Goal: Communication & Community: Answer question/provide support

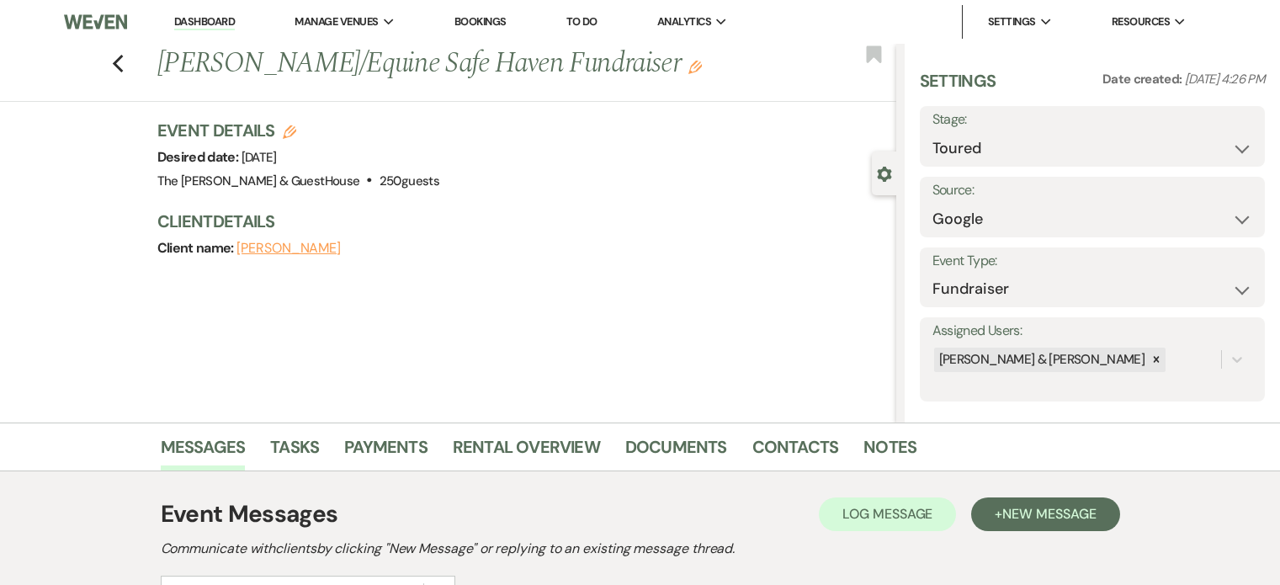
select select "5"
select select "6"
select select "20"
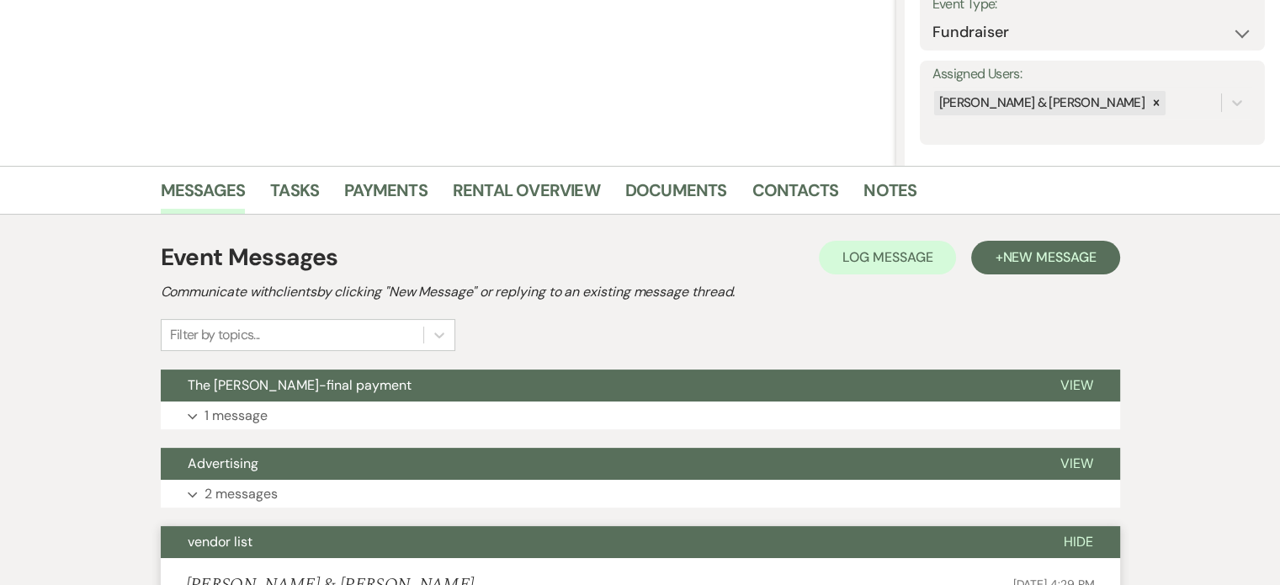
scroll to position [256, 0]
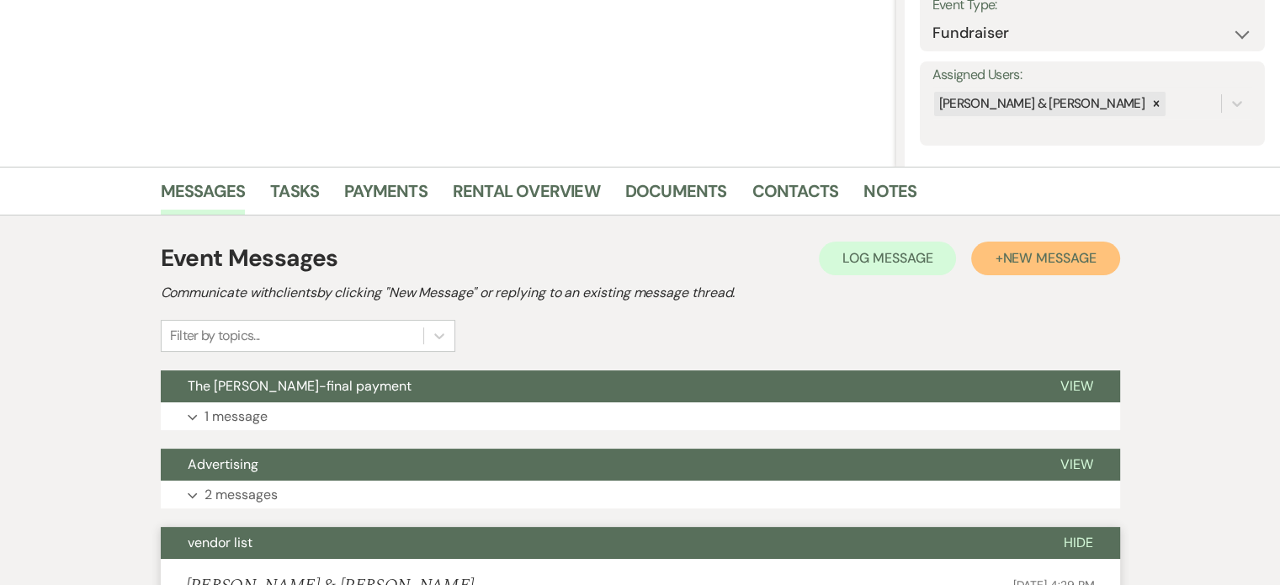
click at [1046, 255] on span "New Message" at bounding box center [1048, 258] width 93 height 18
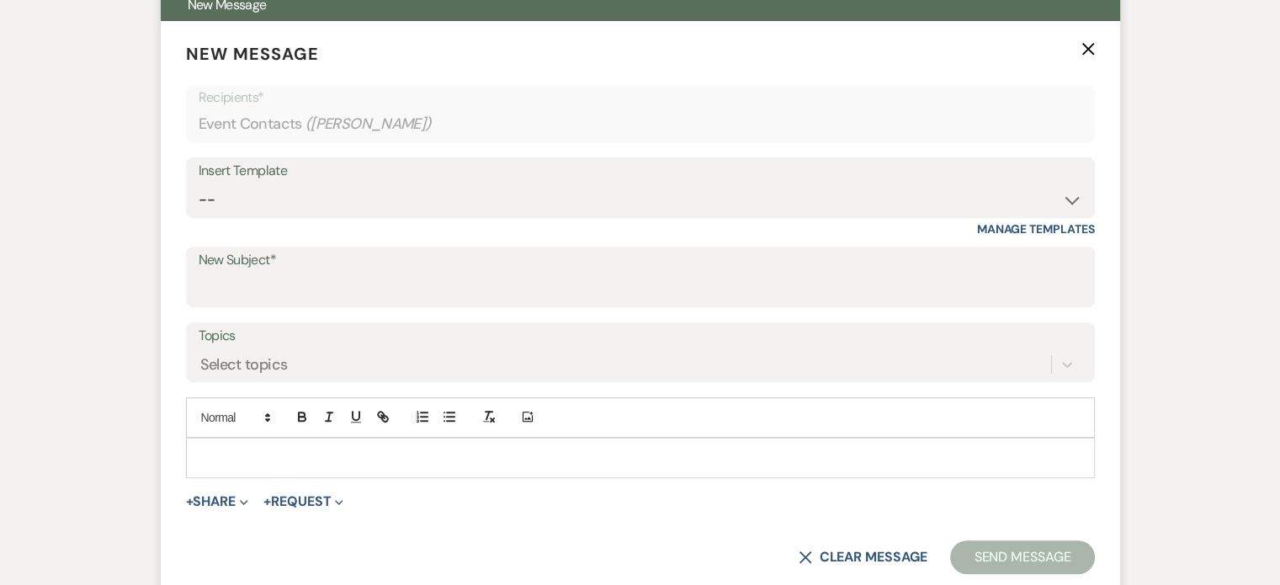
scroll to position [639, 0]
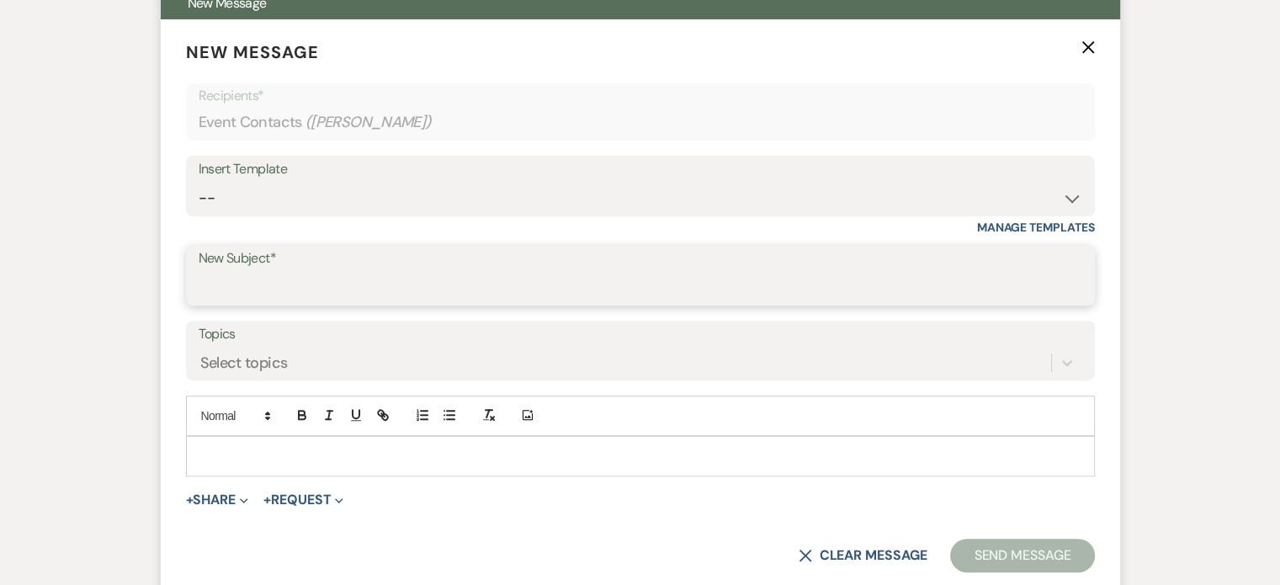
click at [750, 272] on input "New Subject*" at bounding box center [640, 287] width 883 height 33
type input "The [PERSON_NAME]-Venue planning"
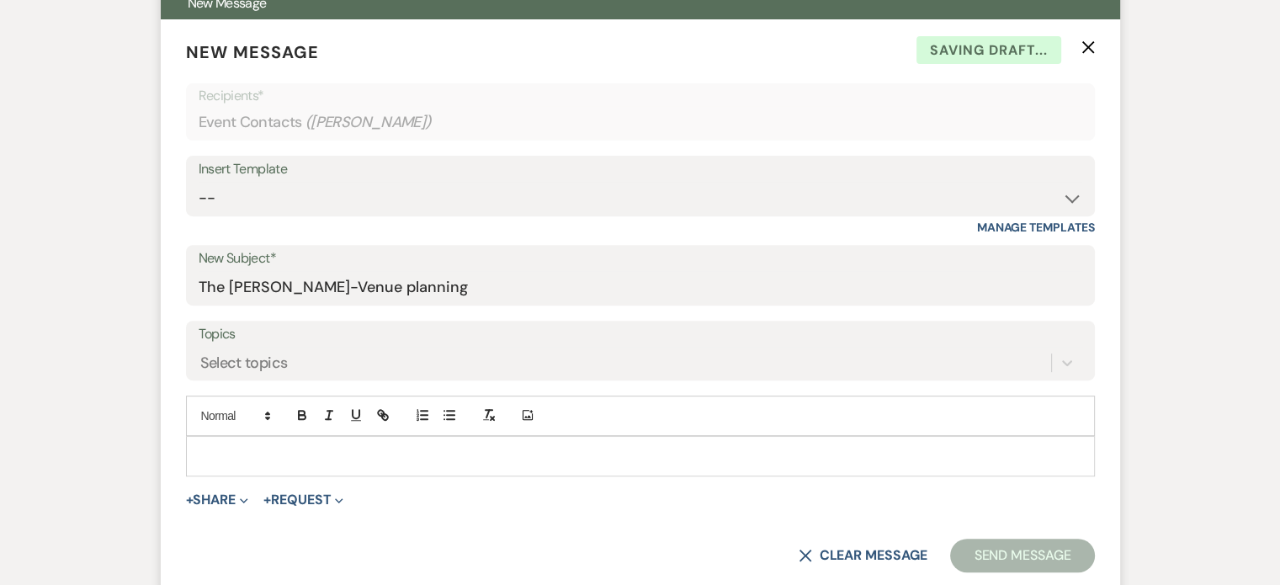
click at [359, 342] on label "Topics" at bounding box center [640, 334] width 883 height 24
click at [202, 351] on input "Topics" at bounding box center [201, 362] width 2 height 23
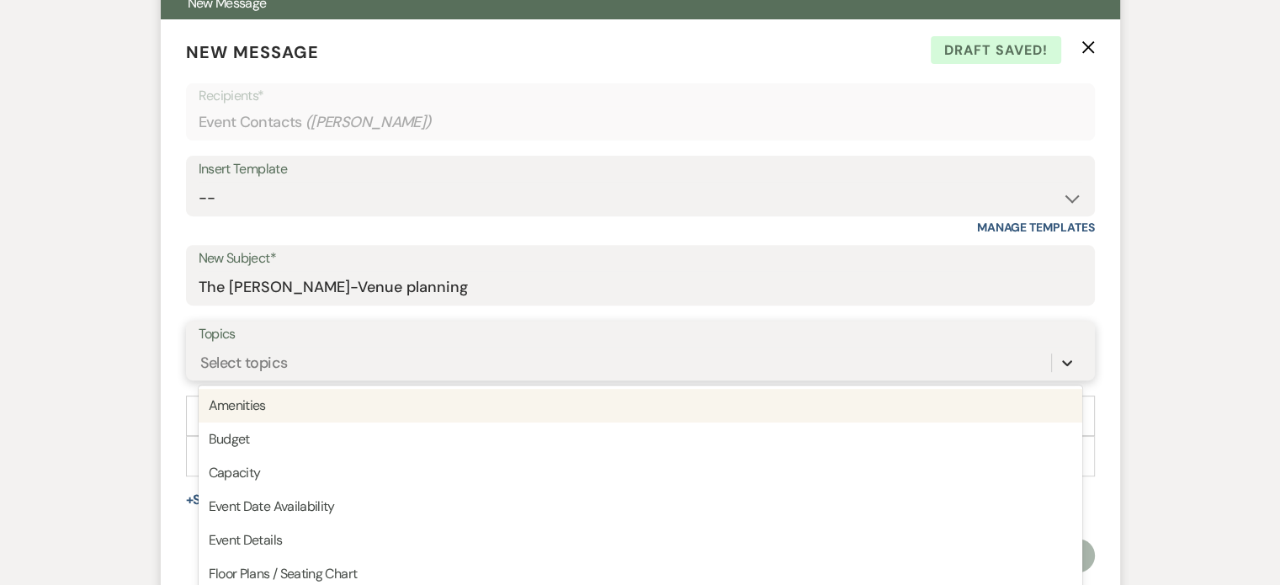
scroll to position [697, 0]
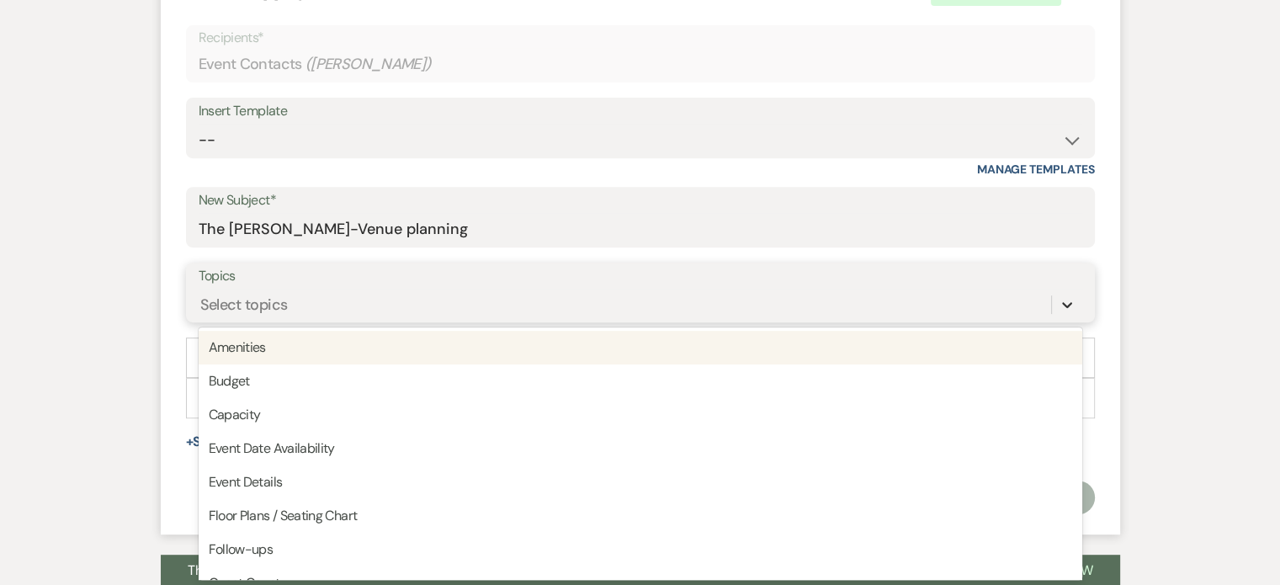
click at [1064, 321] on div "option Amenities focused, 1 of 20. 20 results available. Use Up and Down to cho…" at bounding box center [640, 305] width 883 height 32
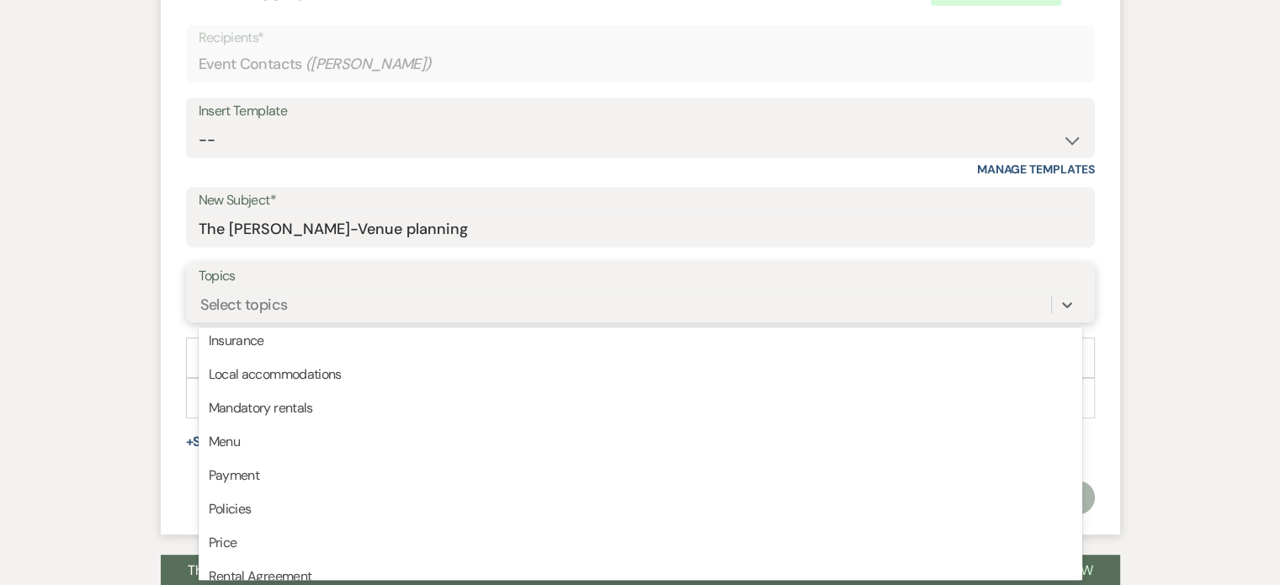
scroll to position [427, 0]
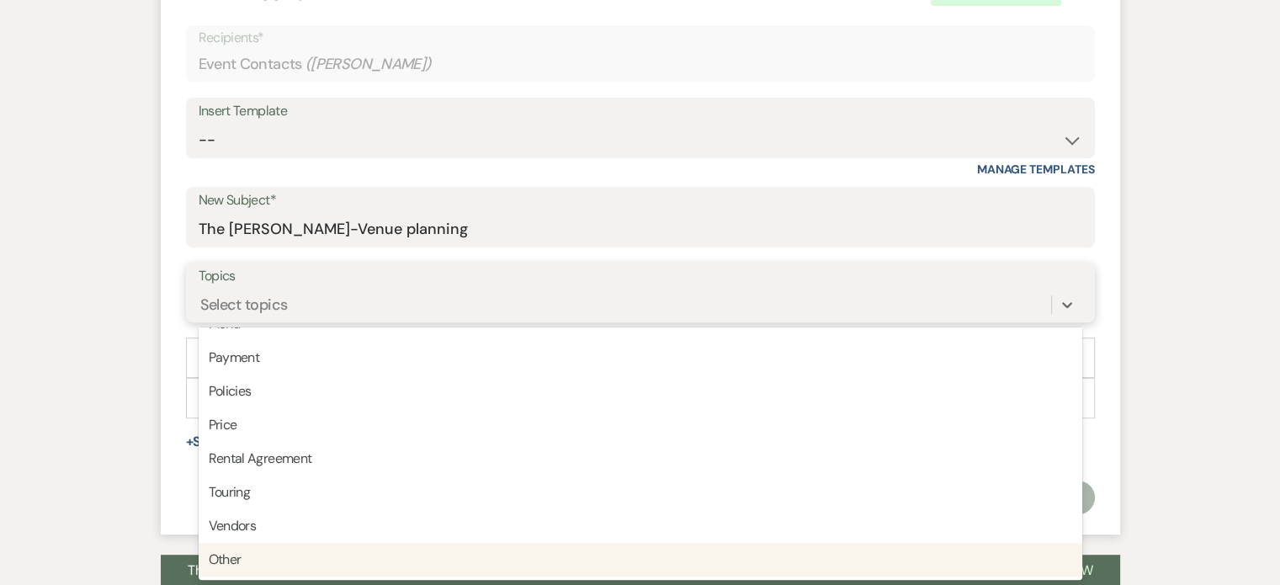
click at [376, 568] on div "Other" at bounding box center [640, 560] width 883 height 34
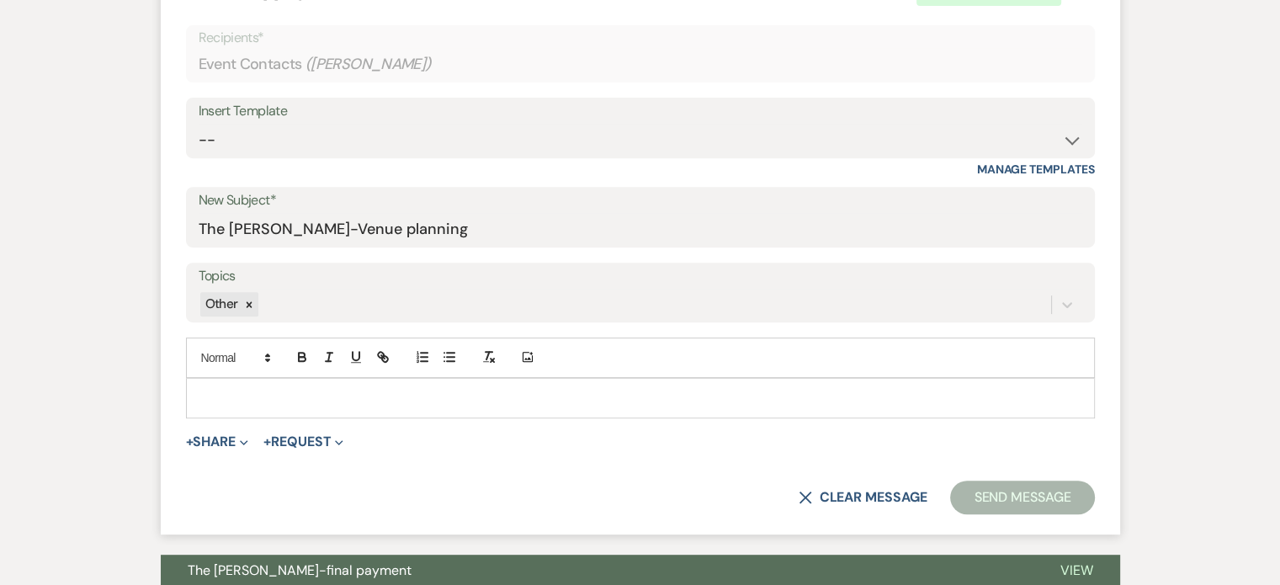
click at [328, 396] on p at bounding box center [640, 398] width 882 height 19
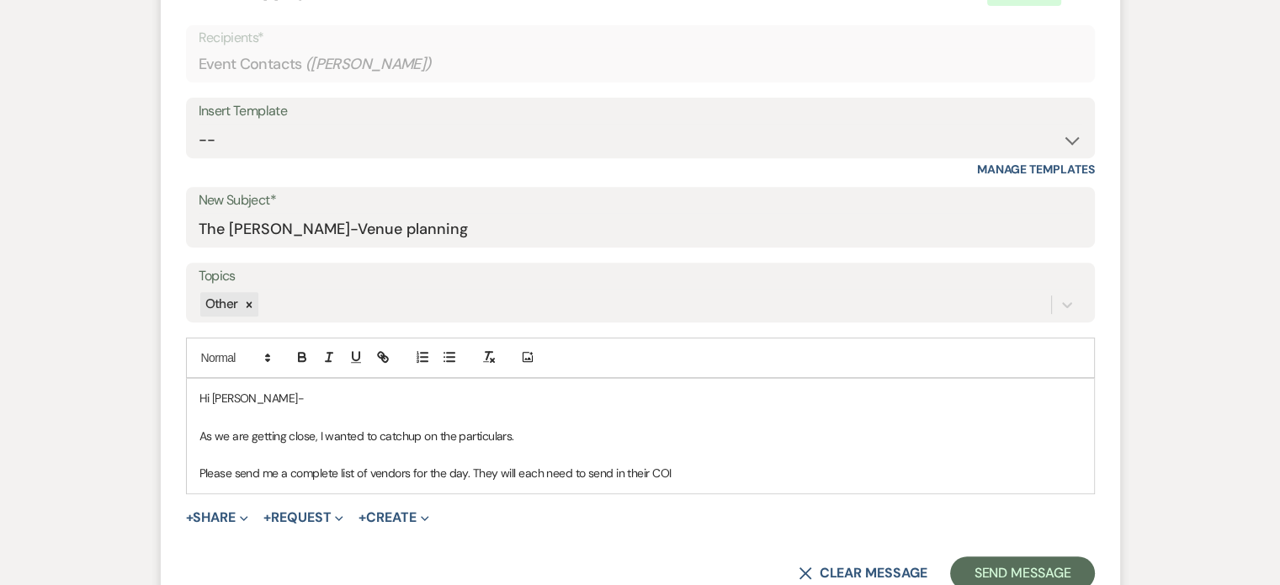
click at [407, 469] on p "Please send me a complete list of vendors for the day. They will each need to s…" at bounding box center [640, 473] width 882 height 19
click at [591, 469] on p "Please send me a complete list of vendors with their email contact. for the day…" at bounding box center [640, 473] width 882 height 19
click at [772, 469] on p "Please send me a complete list of vendors with their email contact. They will e…" at bounding box center [640, 473] width 882 height 19
click at [533, 469] on p "Please send me a complete list of vendors with their email contact. They will e…" at bounding box center [640, 473] width 882 height 19
click at [986, 470] on p "Please send me a complete list of vendors with their email contact info.. They …" at bounding box center [640, 473] width 882 height 19
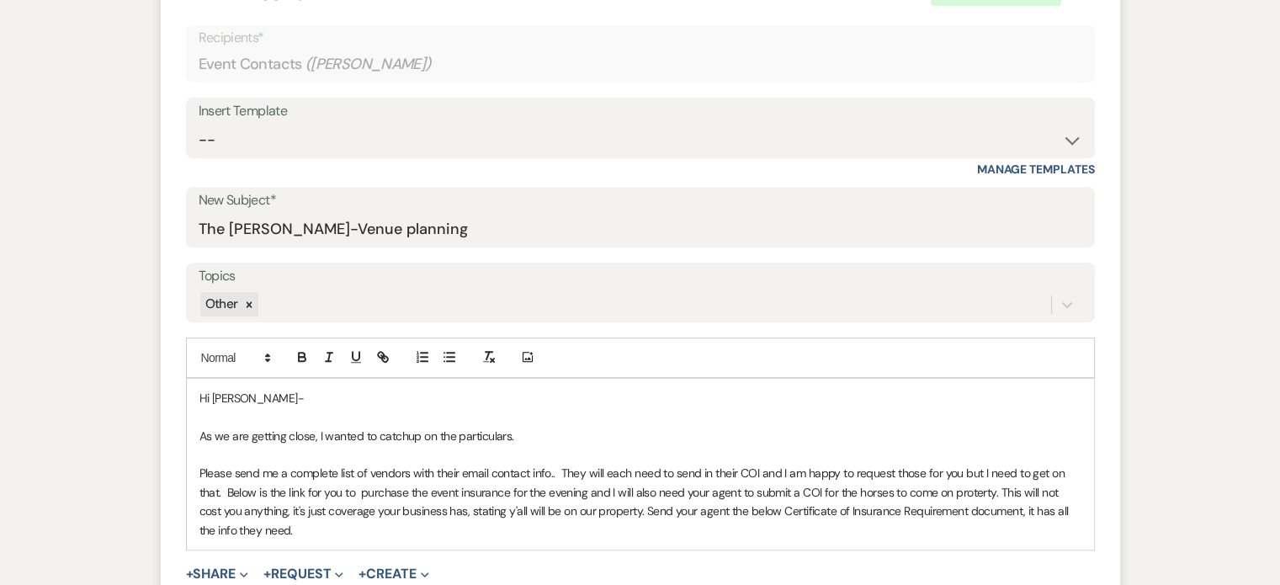
click at [556, 467] on p "Please send me a complete list of vendors with their email contact info.. They …" at bounding box center [640, 502] width 882 height 76
click at [226, 487] on p "Please send me a complete list of vendors with their email contact info. They w…" at bounding box center [640, 502] width 882 height 76
